Goal: Task Accomplishment & Management: Manage account settings

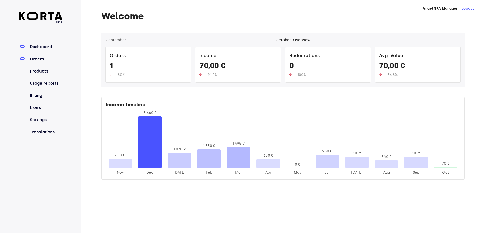
click at [40, 58] on link "Orders" at bounding box center [46, 59] width 34 height 6
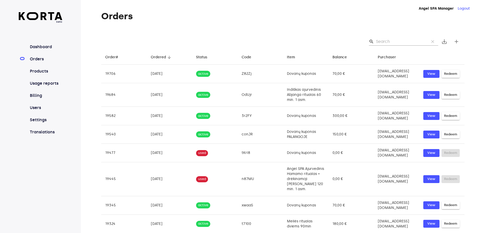
click at [392, 40] on input "Search" at bounding box center [400, 41] width 49 height 8
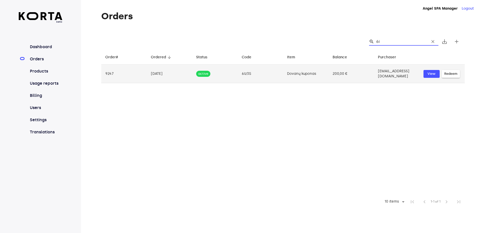
type input "6i"
click at [281, 74] on td "6Iz3S" at bounding box center [261, 74] width 46 height 18
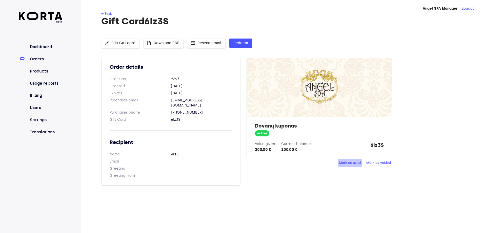
drag, startPoint x: 342, startPoint y: 161, endPoint x: 317, endPoint y: 161, distance: 25.3
click at [317, 161] on div "Mark as used Mark as voided" at bounding box center [319, 163] width 145 height 8
drag, startPoint x: 366, startPoint y: 144, endPoint x: 389, endPoint y: 143, distance: 22.8
click at [389, 143] on div "Dovanų kuponas active Value given 200,00 € Current balance 200,00 € 6Iz3S" at bounding box center [319, 137] width 145 height 40
click at [352, 144] on div "Value given 200,00 € Current balance 200,00 € 6Iz3S" at bounding box center [319, 146] width 129 height 11
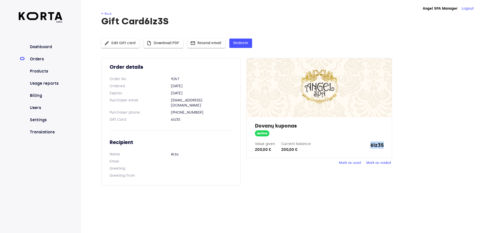
drag, startPoint x: 382, startPoint y: 145, endPoint x: 385, endPoint y: 145, distance: 3.3
click at [385, 145] on div "Dovanų kuponas active Value given 200,00 € Current balance 200,00 € 6Iz3S" at bounding box center [319, 137] width 145 height 40
copy strong "6Iz3S"
click at [345, 163] on span "Mark as used" at bounding box center [350, 163] width 22 height 6
